Goal: Task Accomplishment & Management: Complete application form

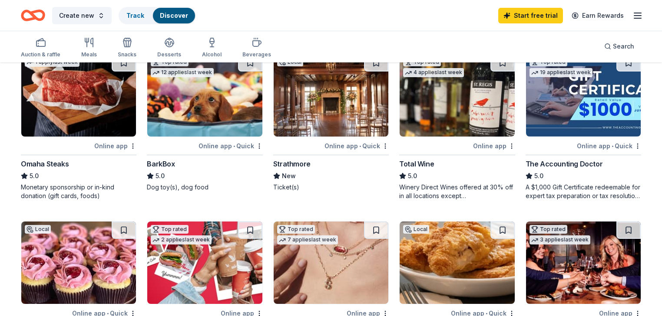
scroll to position [417, 0]
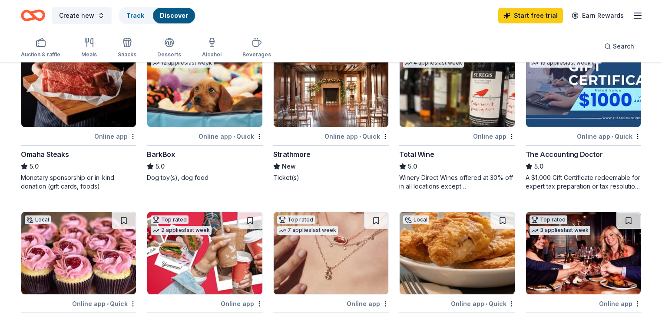
click at [205, 79] on img at bounding box center [204, 86] width 115 height 82
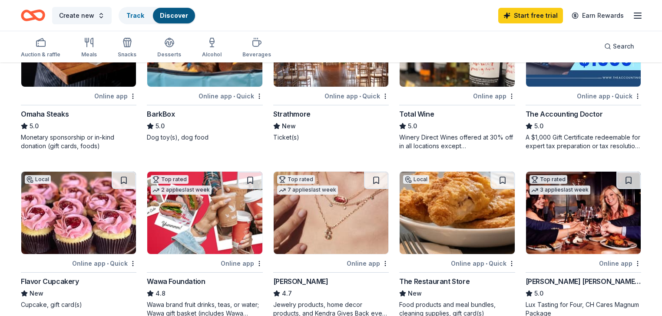
scroll to position [486, 0]
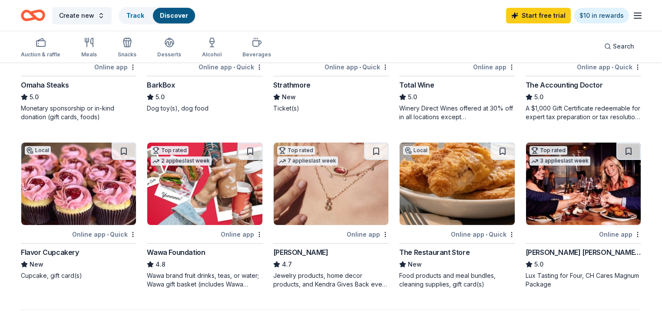
click at [237, 179] on img at bounding box center [204, 184] width 115 height 82
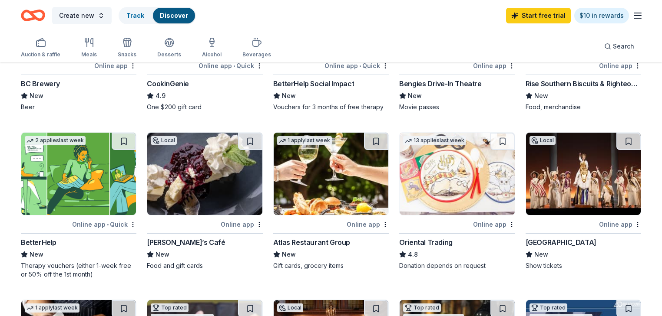
scroll to position [174, 0]
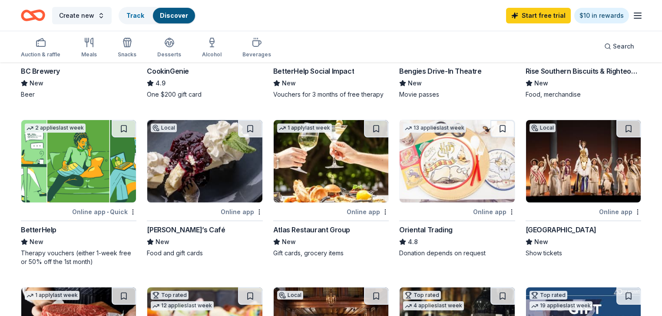
click at [553, 168] on img at bounding box center [583, 161] width 115 height 82
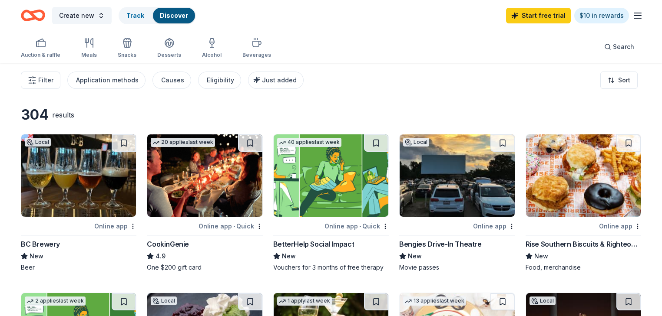
scroll to position [0, 0]
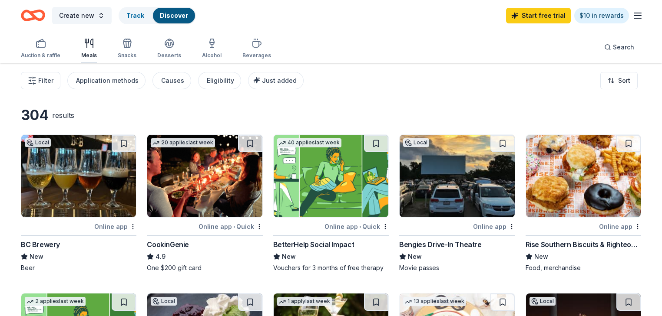
click at [97, 52] on div "Meals" at bounding box center [89, 55] width 16 height 7
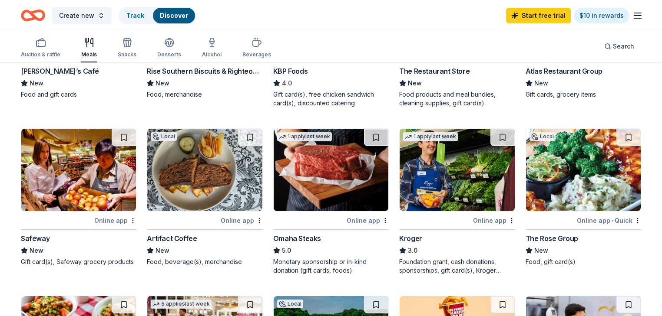
scroll to position [208, 0]
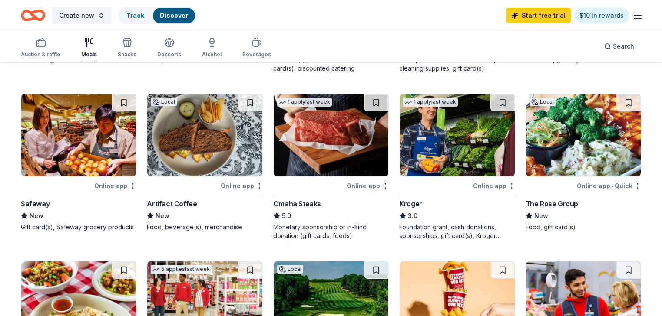
click at [66, 169] on img at bounding box center [78, 135] width 115 height 82
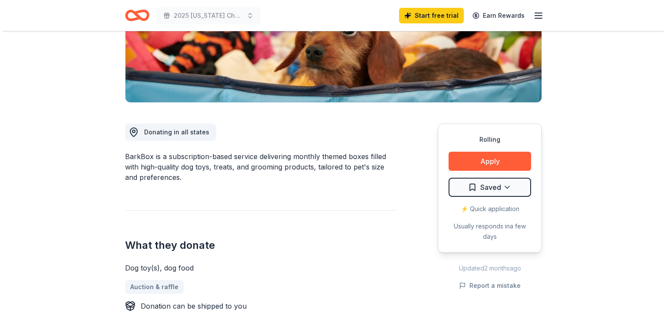
scroll to position [174, 0]
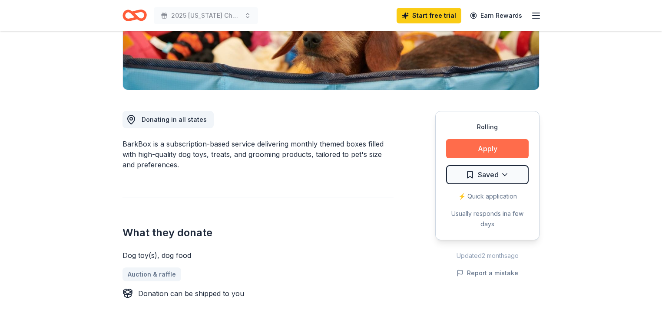
click at [504, 151] on button "Apply" at bounding box center [487, 148] width 82 height 19
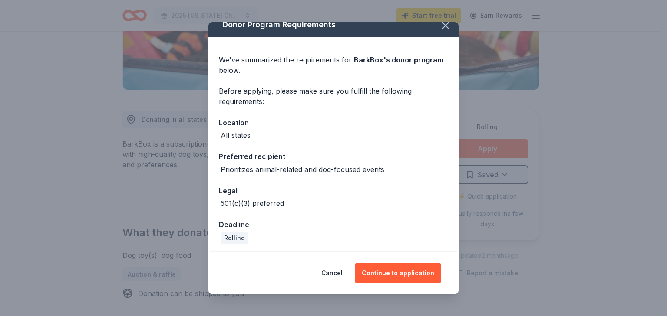
scroll to position [12, 0]
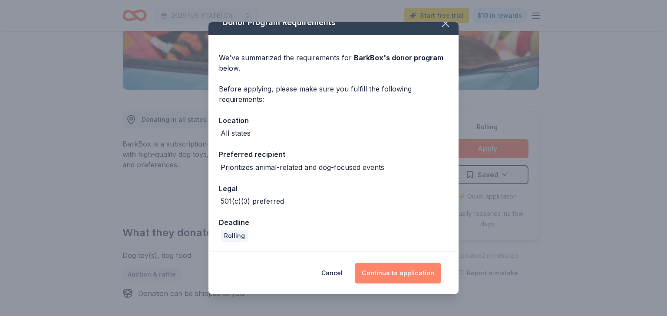
click at [389, 273] on button "Continue to application" at bounding box center [398, 273] width 86 height 21
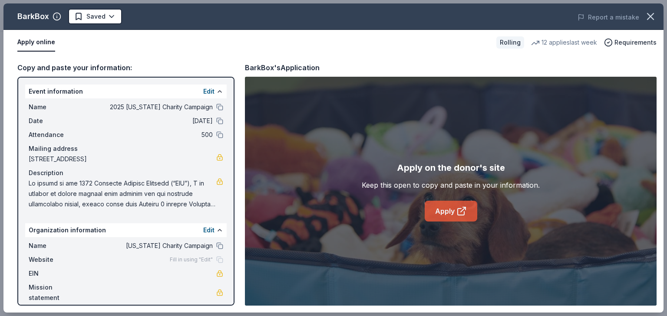
click at [461, 210] on icon at bounding box center [461, 211] width 10 height 10
click at [452, 212] on link "Apply" at bounding box center [451, 211] width 53 height 21
click at [616, 43] on span "Requirements" at bounding box center [635, 42] width 42 height 10
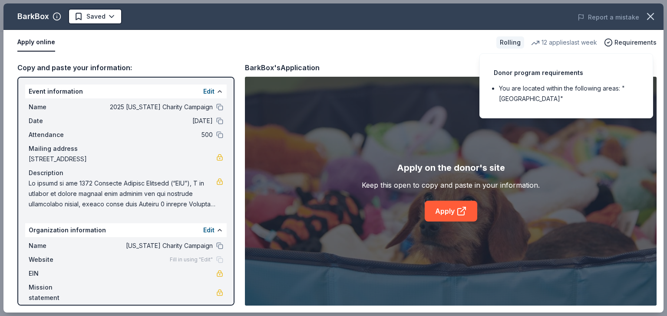
click at [439, 57] on div "Copy and paste your information: Event information Edit Name 2025 [US_STATE] Ch…" at bounding box center [333, 184] width 660 height 258
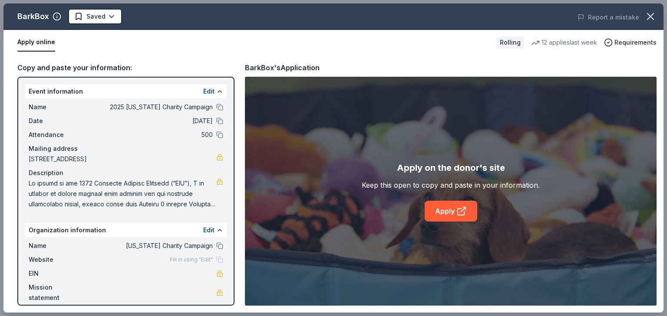
click at [30, 43] on button "Apply online" at bounding box center [36, 42] width 38 height 18
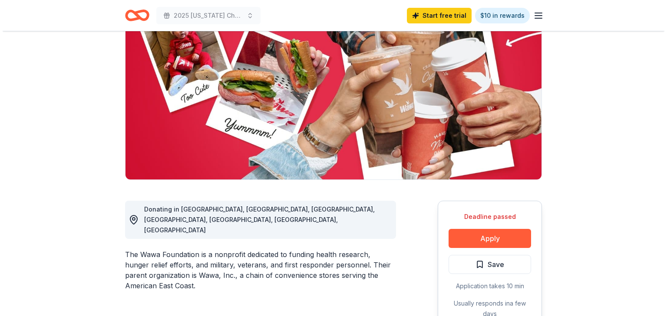
scroll to position [104, 0]
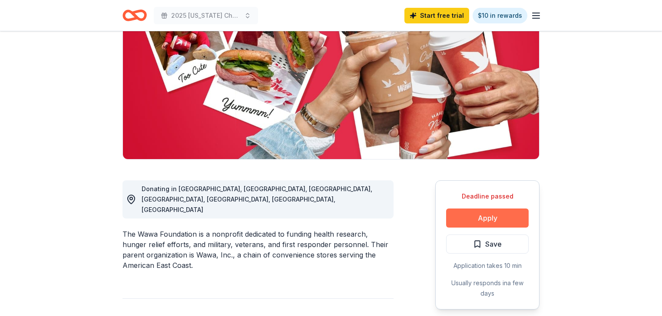
click at [482, 222] on button "Apply" at bounding box center [487, 218] width 82 height 19
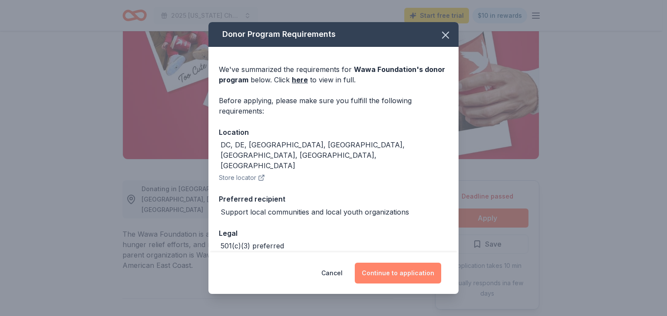
click at [404, 272] on button "Continue to application" at bounding box center [398, 273] width 86 height 21
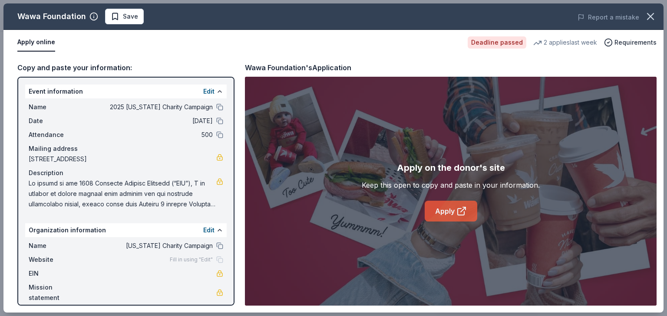
click at [460, 208] on icon at bounding box center [461, 211] width 10 height 10
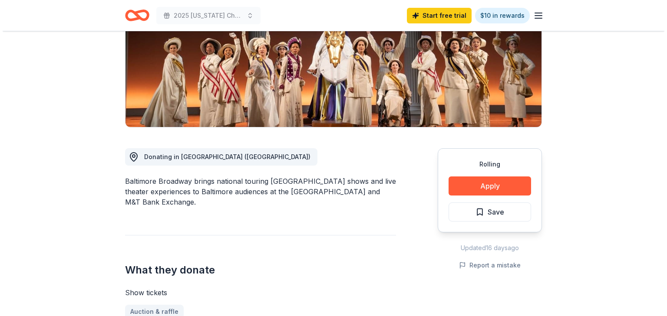
scroll to position [139, 0]
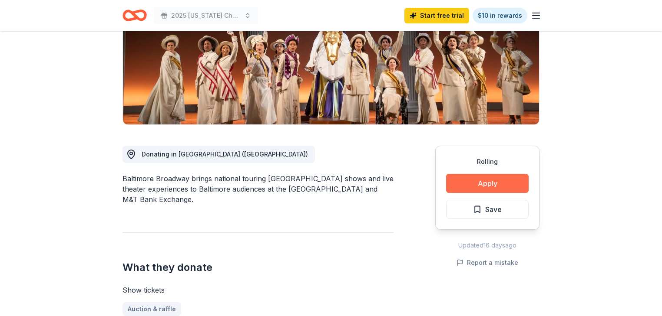
click at [518, 181] on button "Apply" at bounding box center [487, 183] width 82 height 19
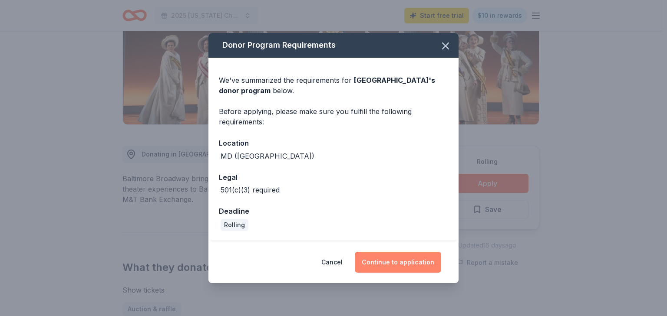
click at [395, 260] on button "Continue to application" at bounding box center [398, 262] width 86 height 21
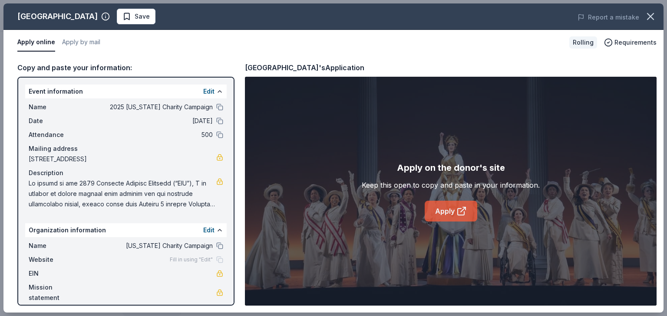
click at [464, 205] on link "Apply" at bounding box center [451, 211] width 53 height 21
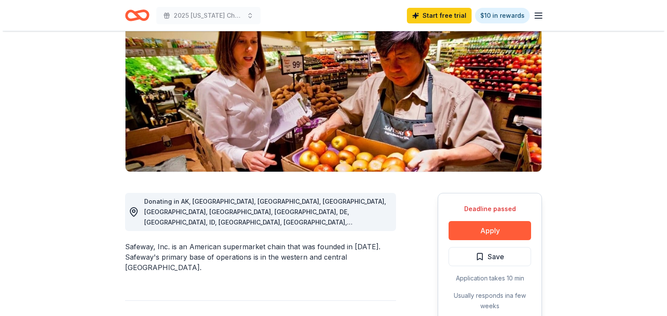
scroll to position [104, 0]
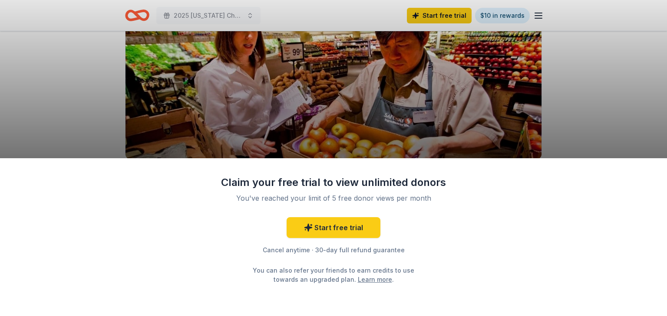
click at [66, 68] on div "Claim your free trial to view unlimited donors You've reached your limit of 5 f…" at bounding box center [333, 158] width 667 height 316
